Goal: Submit feedback/report problem

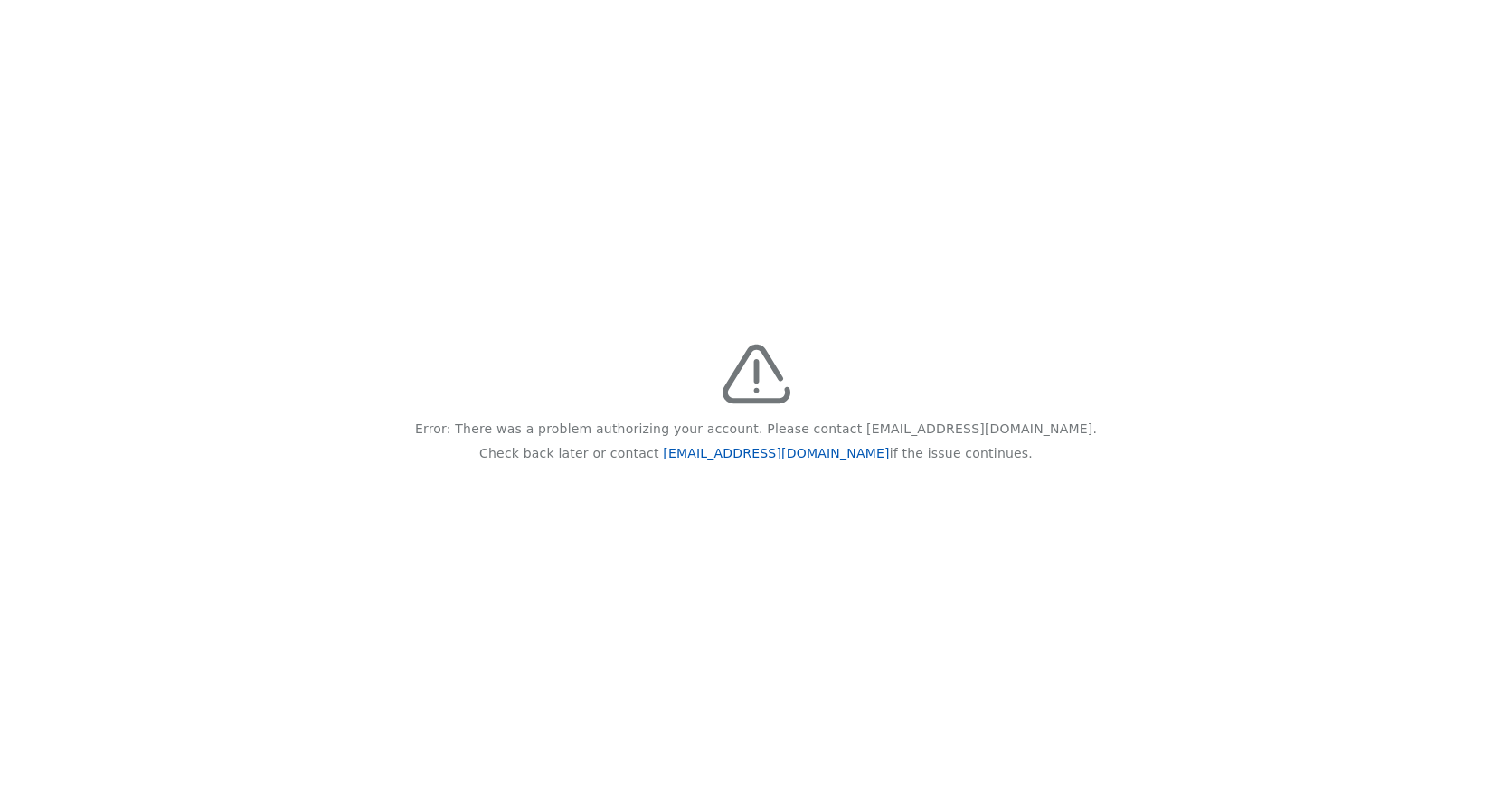
click at [758, 451] on link "[EMAIL_ADDRESS][DOMAIN_NAME]" at bounding box center [776, 453] width 226 height 14
